Goal: Information Seeking & Learning: Learn about a topic

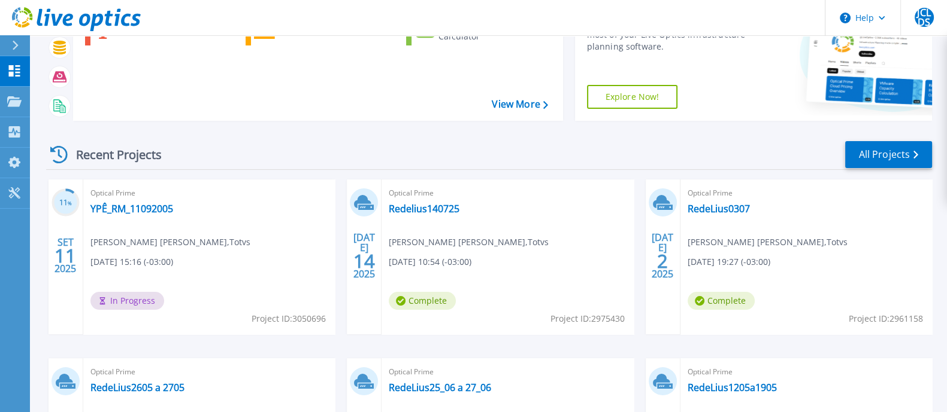
scroll to position [149, 0]
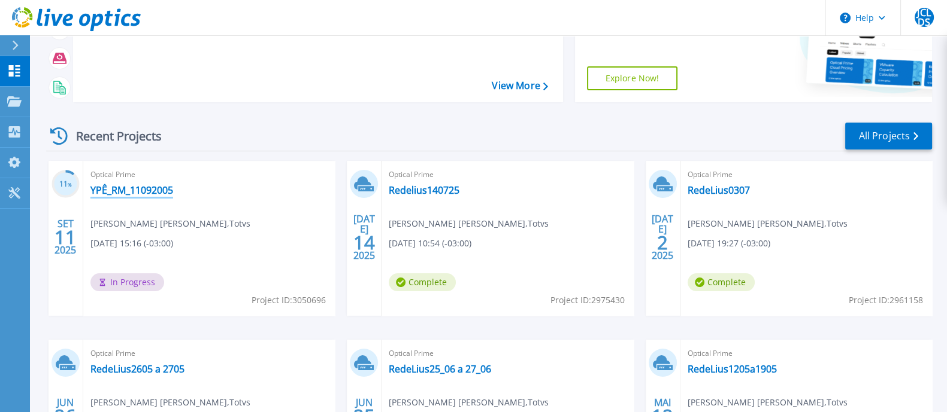
click at [150, 184] on link "YPÊ_RM_11092005" at bounding box center [131, 190] width 83 height 12
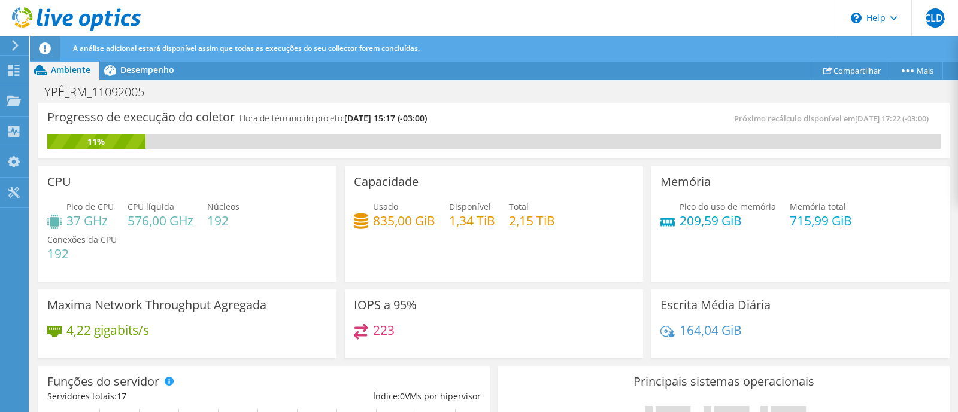
scroll to position [74, 0]
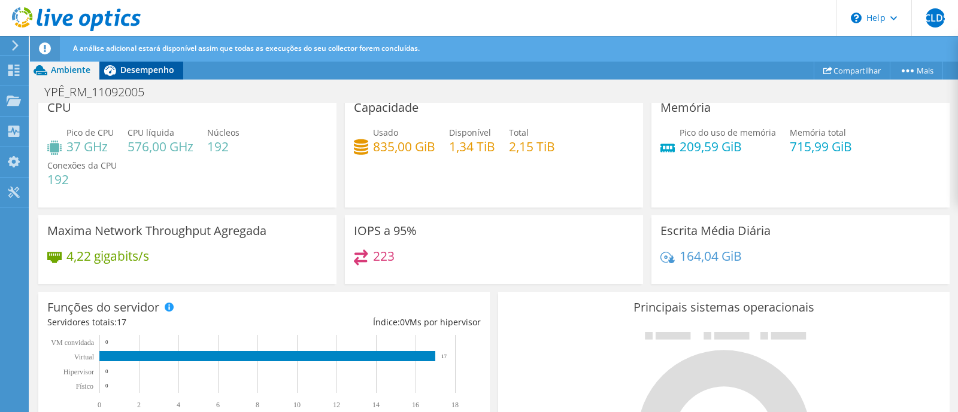
click at [162, 68] on span "Desempenho" at bounding box center [147, 69] width 54 height 11
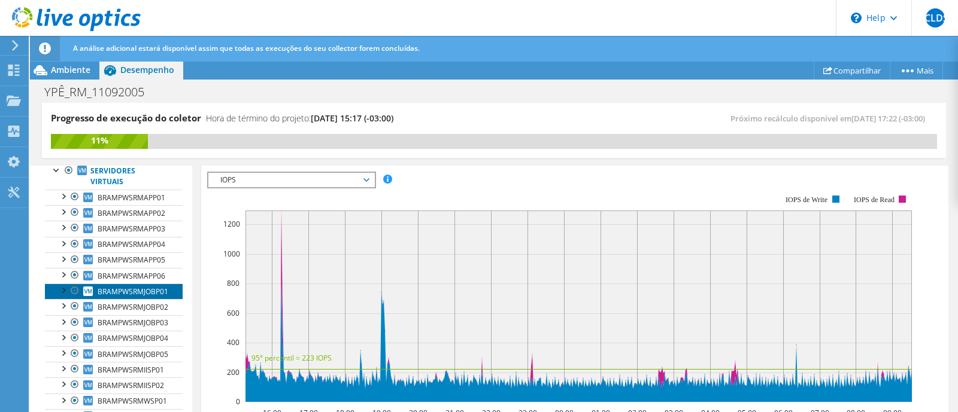
click at [163, 289] on span "BRAMPWSRMJOBP01" at bounding box center [133, 292] width 71 height 10
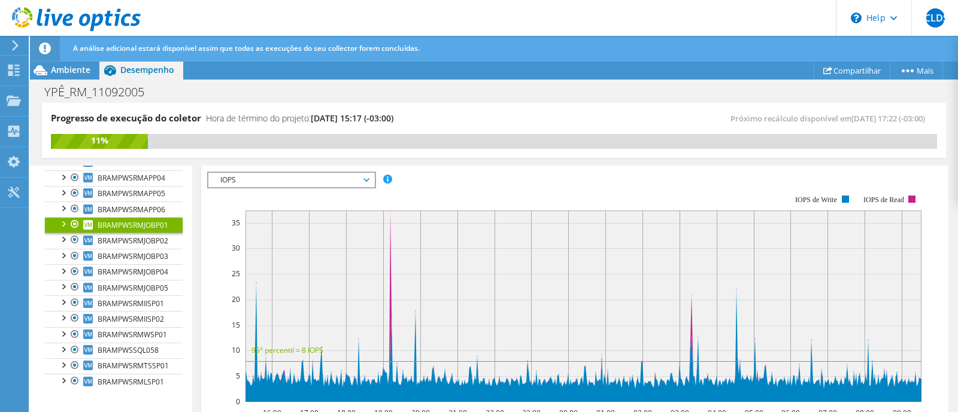
scroll to position [149, 0]
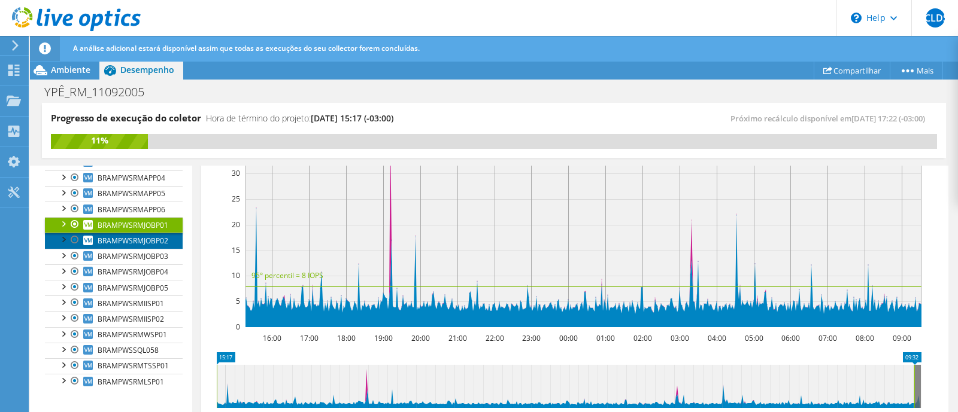
click at [157, 236] on span "BRAMPWSRMJOBP02" at bounding box center [133, 241] width 71 height 10
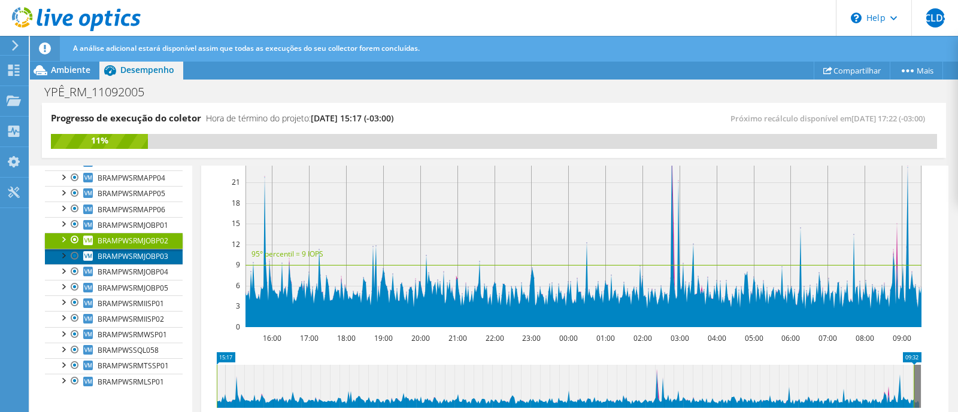
click at [156, 257] on span "BRAMPWSRMJOBP03" at bounding box center [133, 256] width 71 height 10
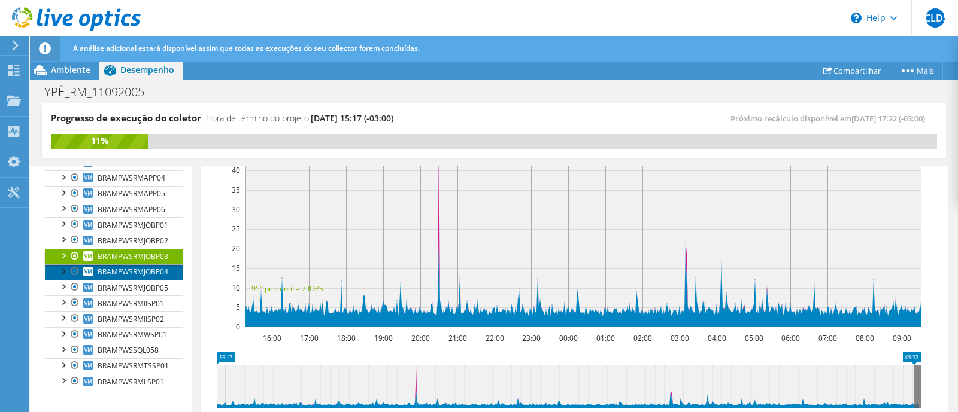
click at [156, 273] on span "BRAMPWSRMJOBP04" at bounding box center [133, 272] width 71 height 10
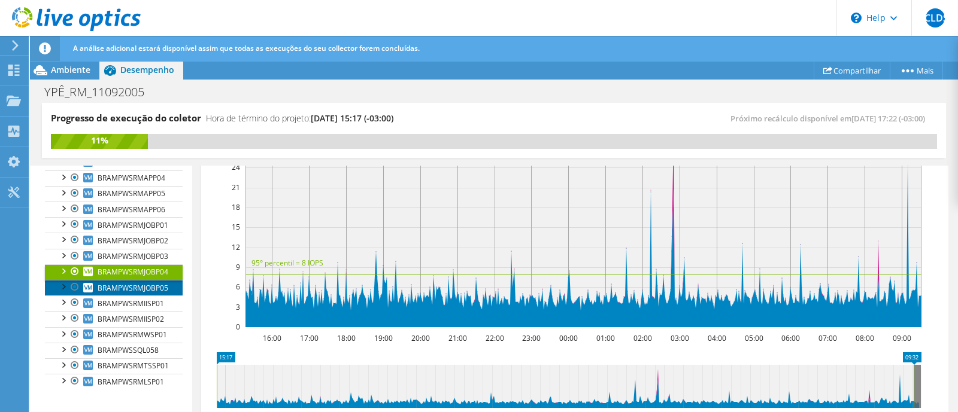
click at [154, 280] on link "BRAMPWSRMJOBP05" at bounding box center [114, 288] width 138 height 16
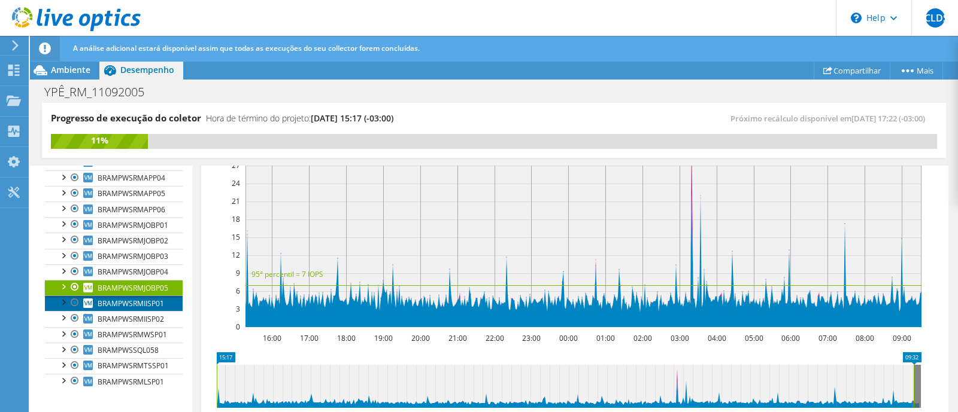
click at [156, 299] on span "BRAMPWSRMIISP01" at bounding box center [131, 304] width 66 height 10
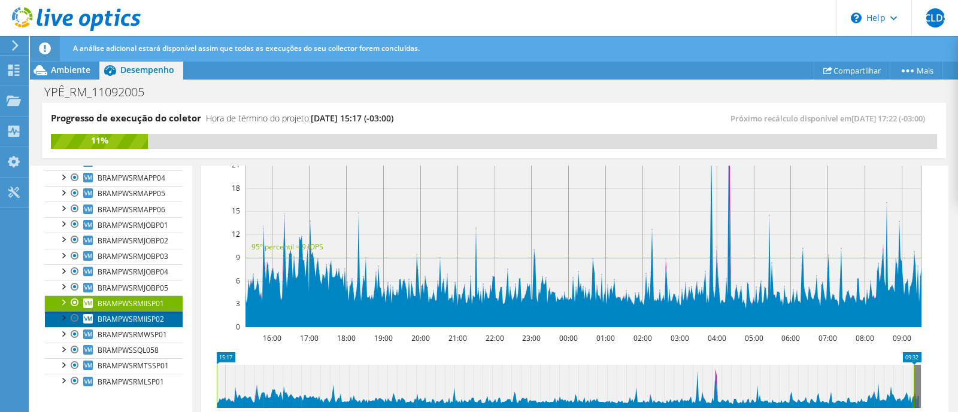
click at [158, 315] on span "BRAMPWSRMIISP02" at bounding box center [131, 319] width 66 height 10
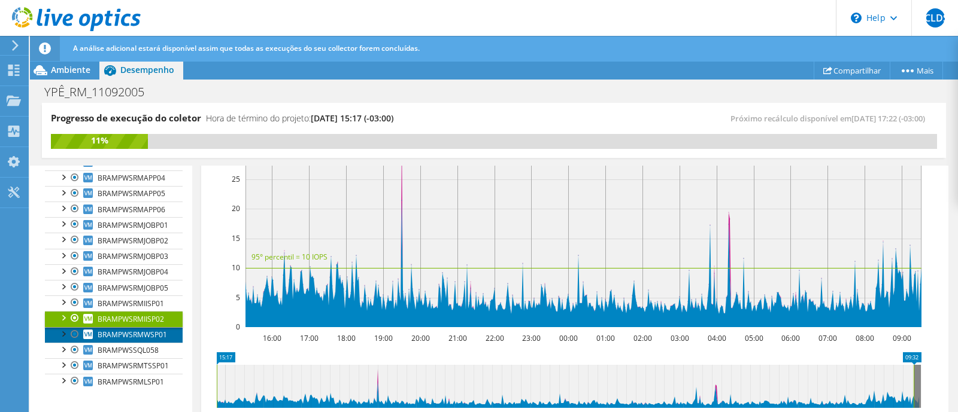
click at [144, 327] on link "BRAMPWSRMWSP01" at bounding box center [114, 335] width 138 height 16
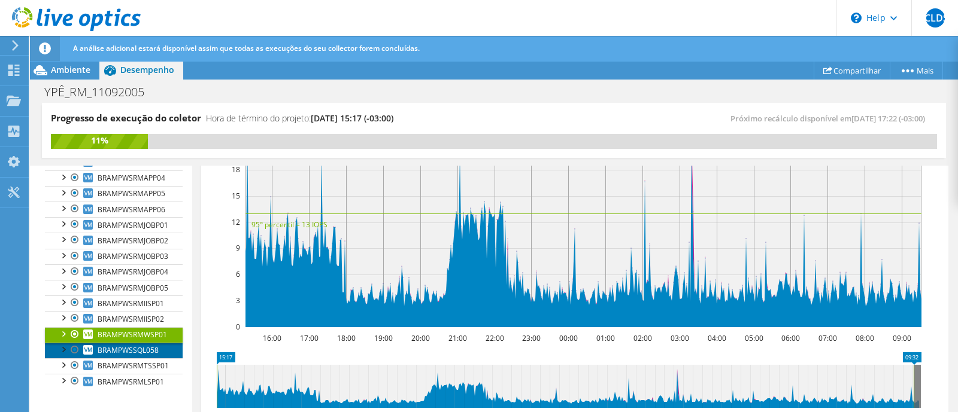
click at [157, 350] on span "BRAMPWSSQL058" at bounding box center [128, 350] width 61 height 10
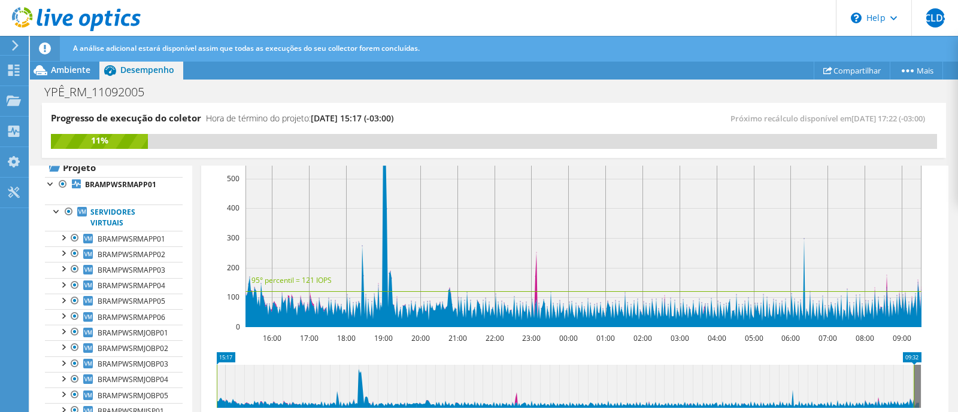
scroll to position [0, 0]
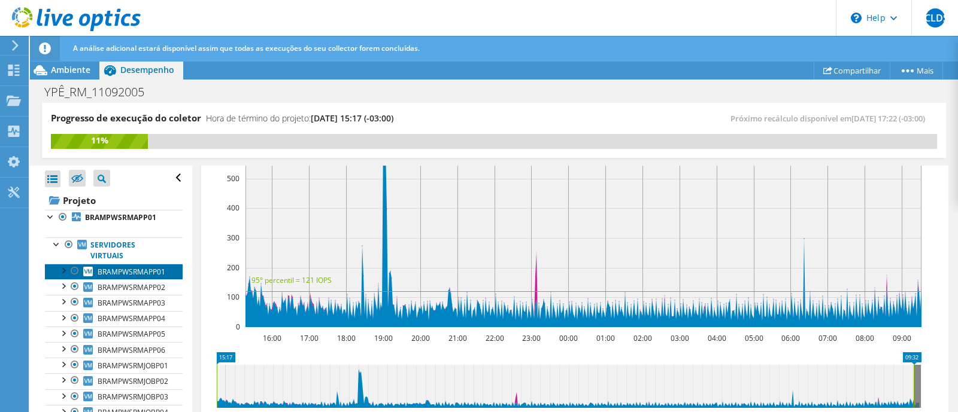
click at [140, 265] on link "BRAMPWSRMAPP01" at bounding box center [114, 272] width 138 height 16
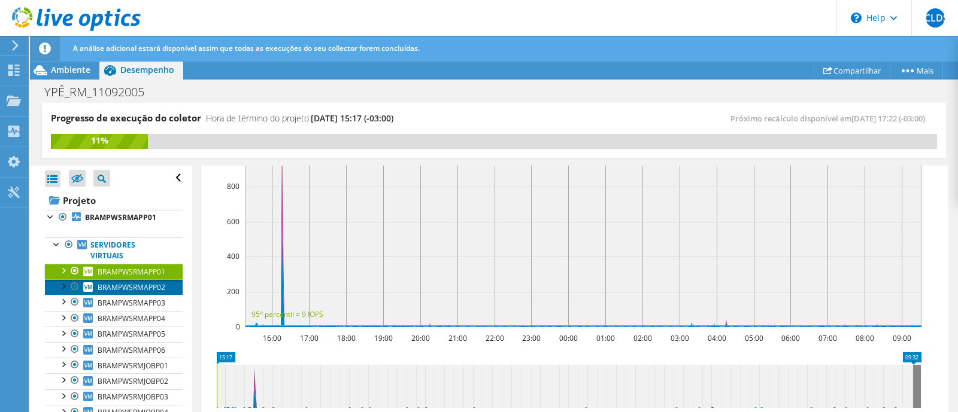
click at [151, 283] on span "BRAMPWSRMAPP02" at bounding box center [132, 288] width 68 height 10
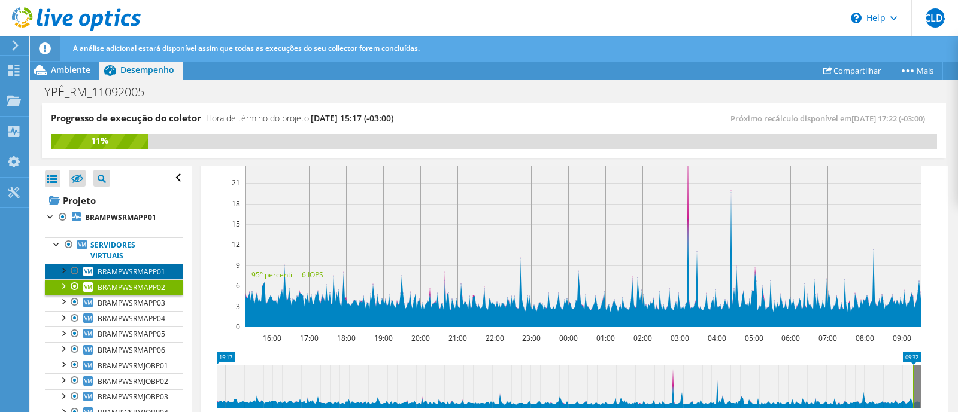
click at [157, 270] on span "BRAMPWSRMAPP01" at bounding box center [132, 272] width 68 height 10
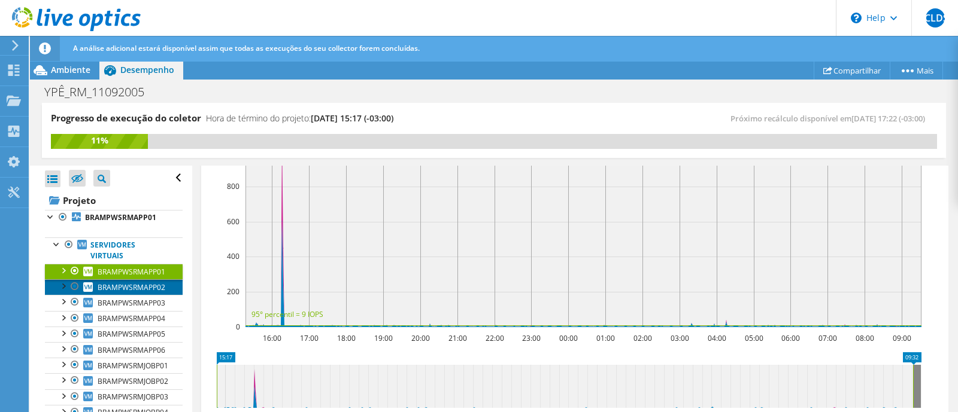
click at [157, 286] on span "BRAMPWSRMAPP02" at bounding box center [132, 288] width 68 height 10
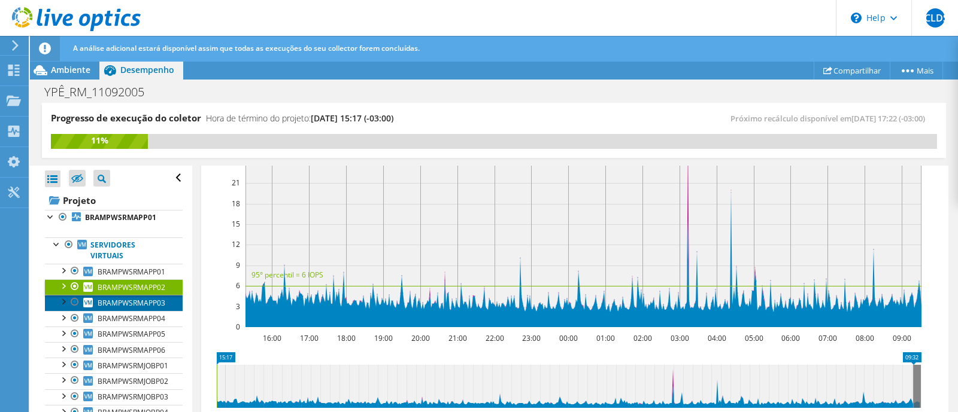
click at [157, 301] on span "BRAMPWSRMAPP03" at bounding box center [132, 303] width 68 height 10
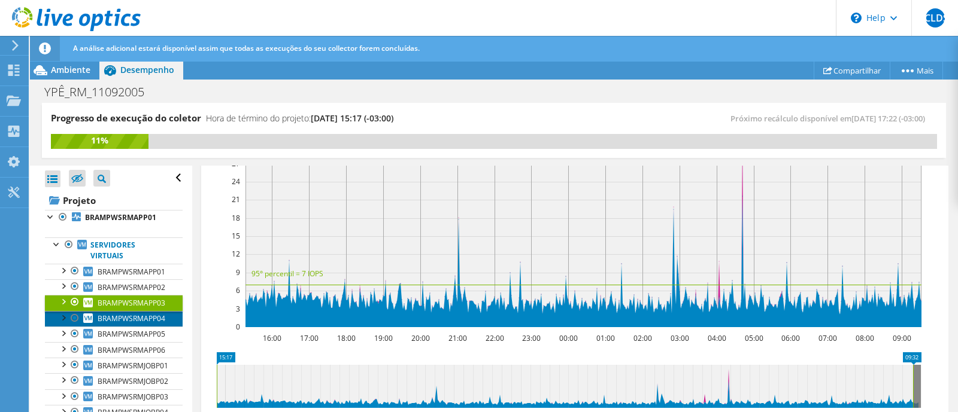
click at [144, 320] on span "BRAMPWSRMAPP04" at bounding box center [132, 319] width 68 height 10
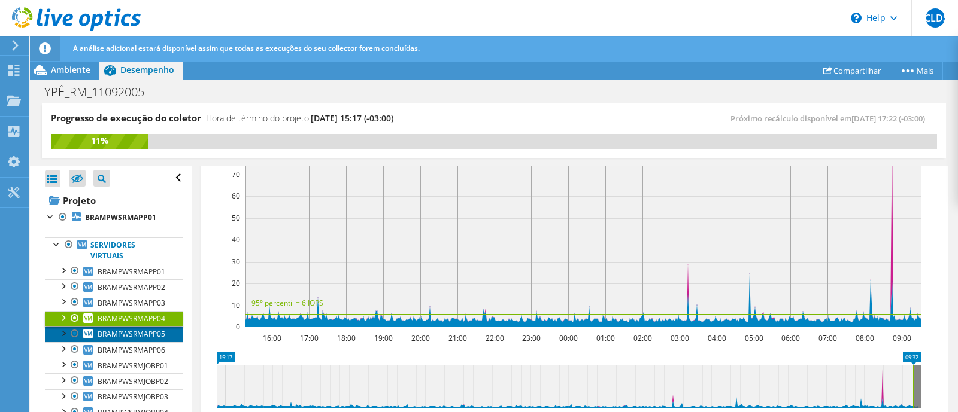
click at [147, 333] on span "BRAMPWSRMAPP05" at bounding box center [132, 334] width 68 height 10
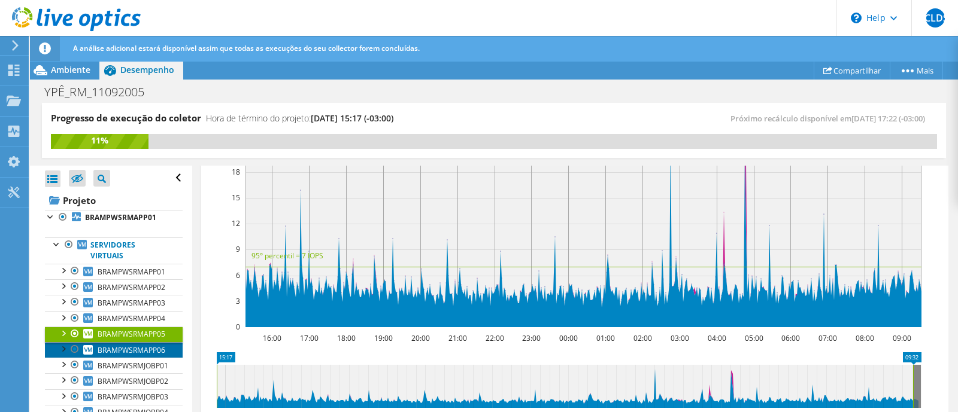
click at [144, 347] on span "BRAMPWSRMAPP06" at bounding box center [132, 350] width 68 height 10
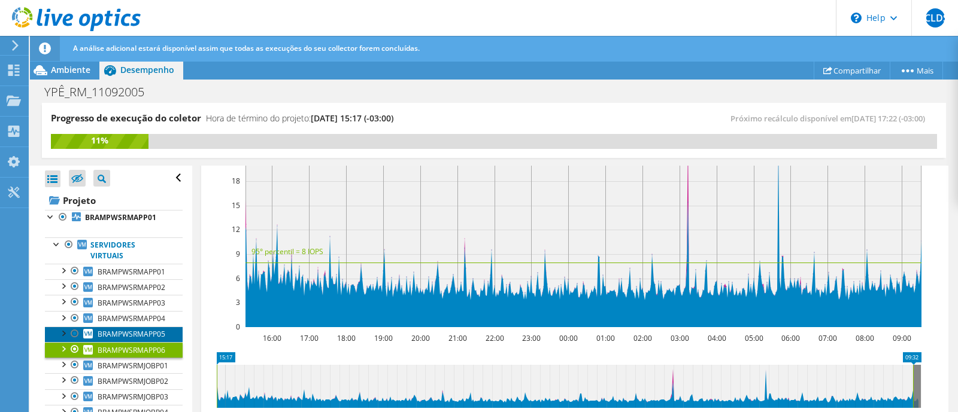
click at [136, 329] on span "BRAMPWSRMAPP05" at bounding box center [132, 334] width 68 height 10
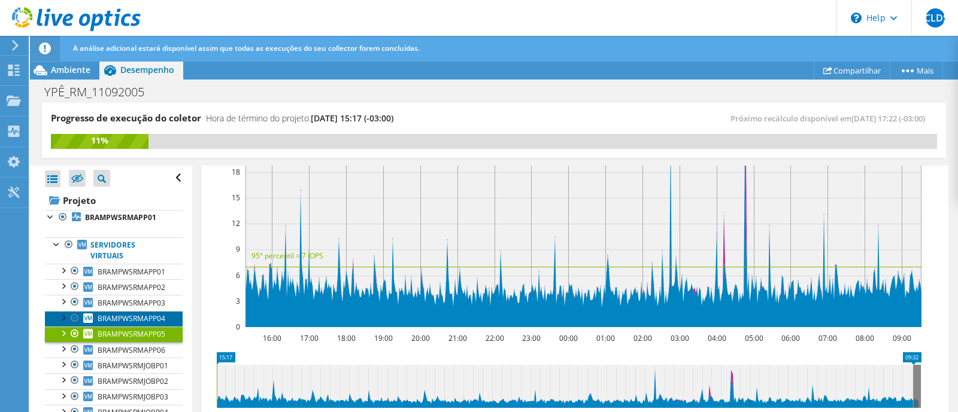
click at [141, 315] on span "BRAMPWSRMAPP04" at bounding box center [132, 319] width 68 height 10
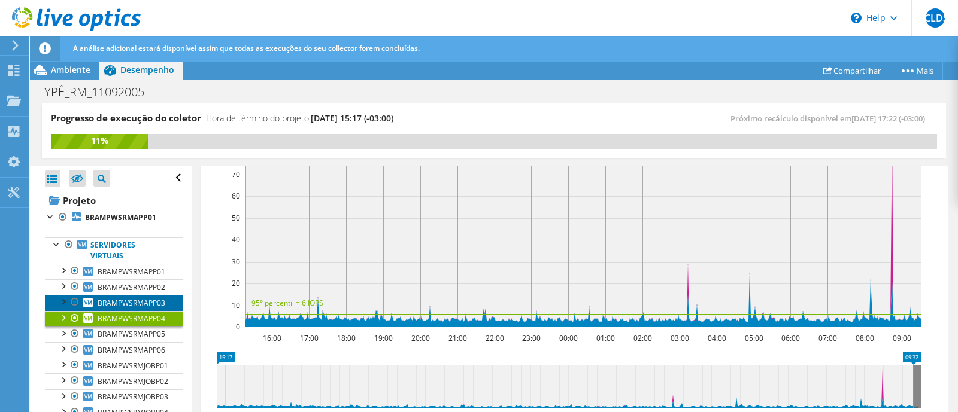
click at [141, 304] on span "BRAMPWSRMAPP03" at bounding box center [132, 303] width 68 height 10
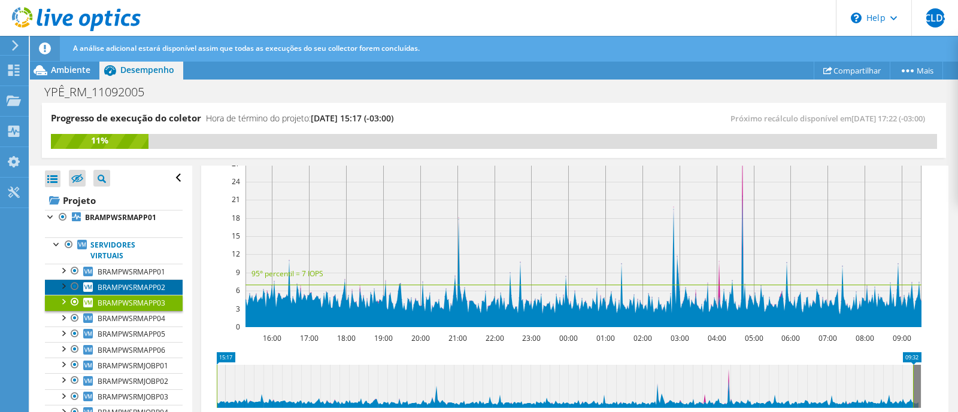
click at [144, 289] on span "BRAMPWSRMAPP02" at bounding box center [132, 288] width 68 height 10
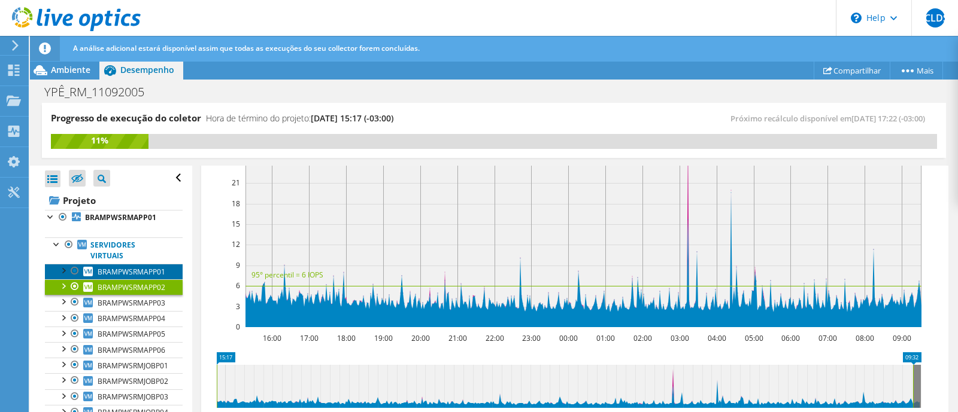
click at [144, 269] on span "BRAMPWSRMAPP01" at bounding box center [132, 272] width 68 height 10
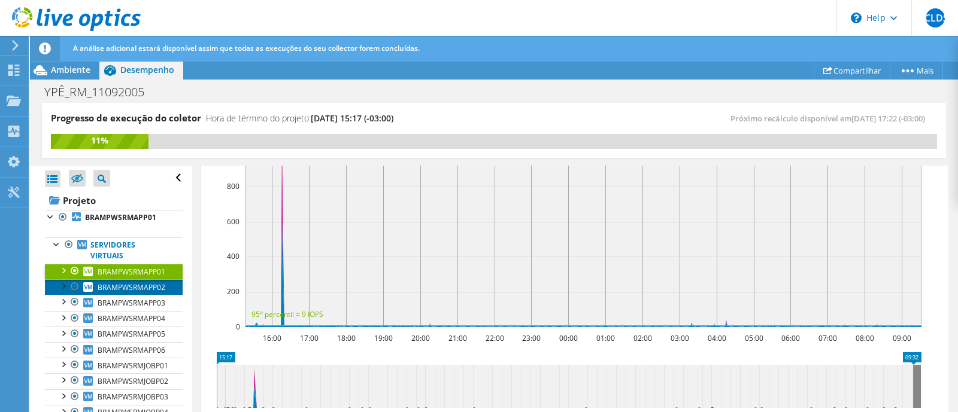
click at [144, 281] on link "BRAMPWSRMAPP02" at bounding box center [114, 288] width 138 height 16
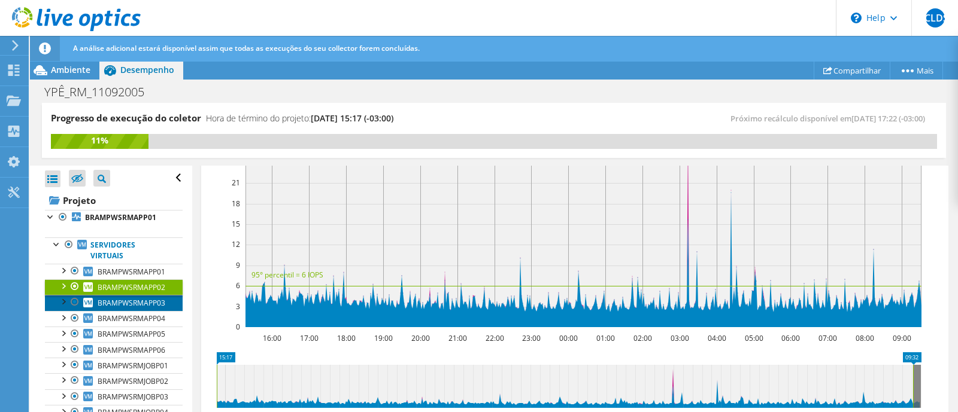
click at [138, 298] on span "BRAMPWSRMAPP03" at bounding box center [132, 303] width 68 height 10
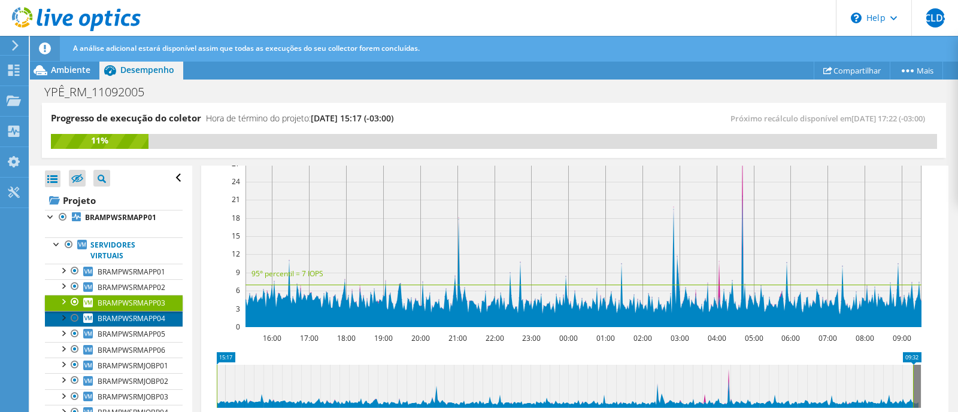
click at [132, 318] on span "BRAMPWSRMAPP04" at bounding box center [132, 319] width 68 height 10
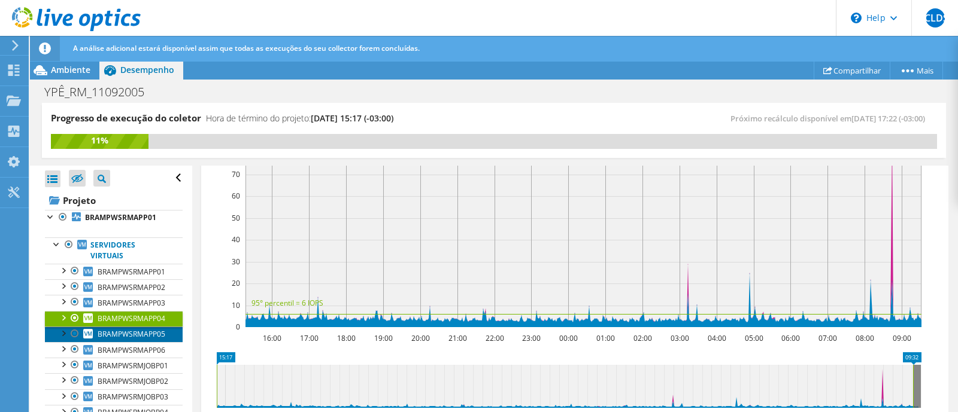
click at [129, 330] on span "BRAMPWSRMAPP05" at bounding box center [132, 334] width 68 height 10
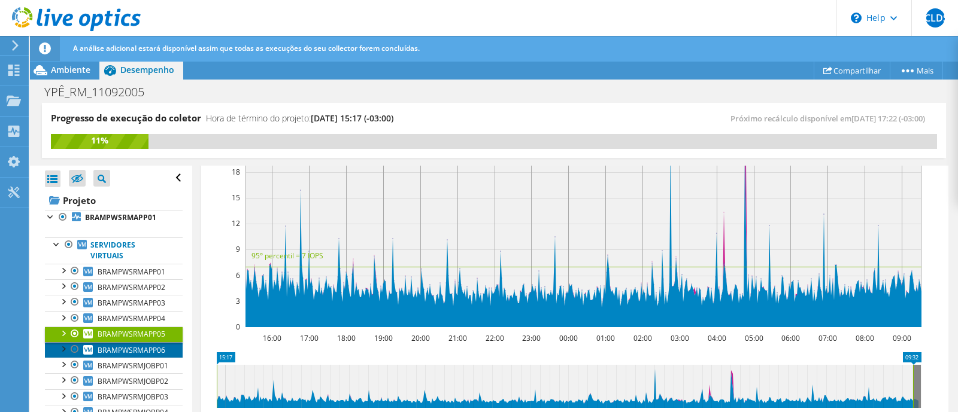
click at [129, 344] on link "BRAMPWSRMAPP06" at bounding box center [114, 350] width 138 height 16
